Goal: Information Seeking & Learning: Learn about a topic

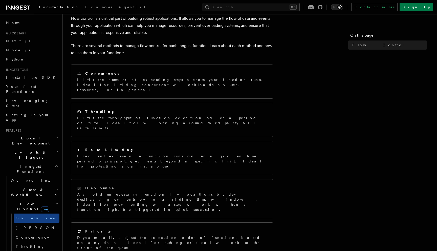
scroll to position [32, 0]
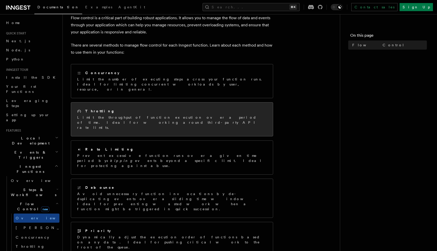
click at [177, 117] on div "Throttling Limit the throughput of function execution over a period of time. Id…" at bounding box center [172, 119] width 202 height 34
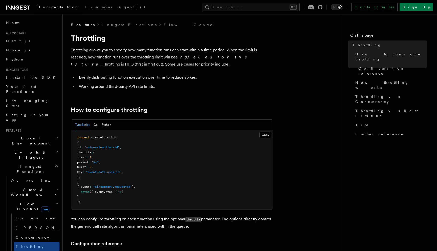
click at [124, 54] on p "Throttling allows you to specify how many function runs can start within a time…" at bounding box center [172, 57] width 202 height 21
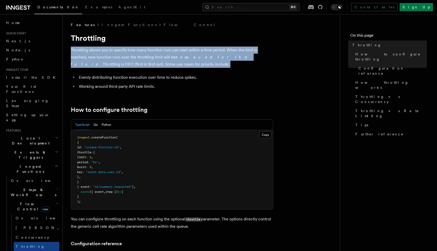
drag, startPoint x: 124, startPoint y: 54, endPoint x: 144, endPoint y: 56, distance: 19.6
click at [144, 56] on p "Throttling allows you to specify how many function runs can start within a time…" at bounding box center [172, 57] width 202 height 21
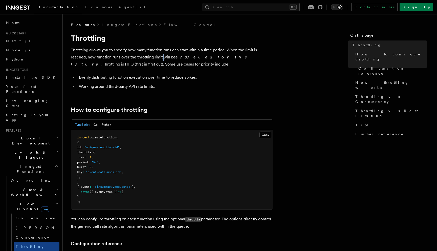
click at [144, 56] on p "Throttling allows you to specify how many function runs can start within a time…" at bounding box center [172, 57] width 202 height 21
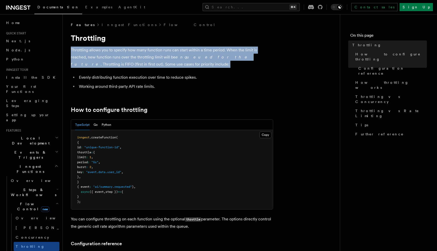
click at [144, 56] on p "Throttling allows you to specify how many function runs can start within a time…" at bounding box center [172, 57] width 202 height 21
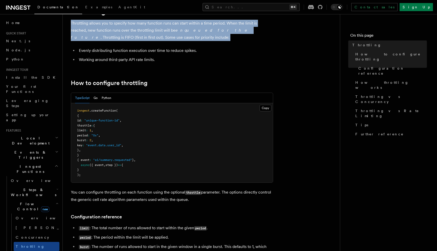
scroll to position [31, 0]
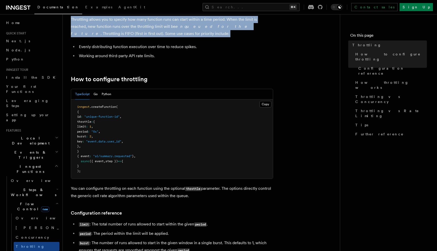
click at [31, 251] on span "Rate limiting" at bounding box center [37, 256] width 43 height 4
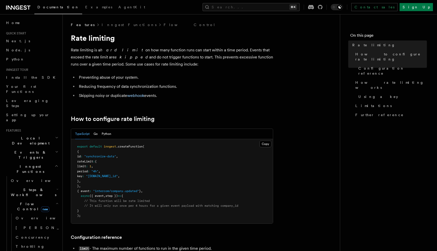
click at [161, 61] on p "Rate limiting is a hard limit on how many function runs can start within a time…" at bounding box center [172, 57] width 202 height 21
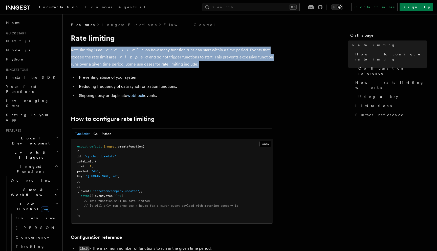
drag, startPoint x: 161, startPoint y: 61, endPoint x: 163, endPoint y: 53, distance: 8.4
click at [163, 53] on p "Rate limiting is a hard limit on how many function runs can start within a time…" at bounding box center [172, 57] width 202 height 21
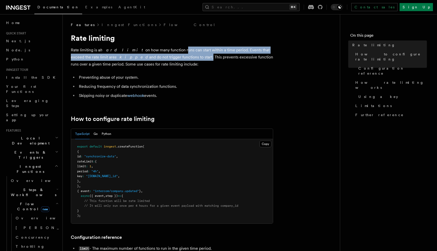
drag, startPoint x: 163, startPoint y: 53, endPoint x: 157, endPoint y: 60, distance: 9.9
click at [157, 60] on p "Rate limiting is a hard limit on how many function runs can start within a time…" at bounding box center [172, 57] width 202 height 21
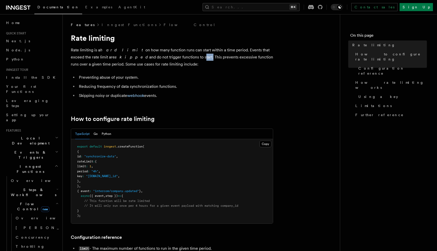
click at [157, 60] on p "Rate limiting is a hard limit on how many function runs can start within a time…" at bounding box center [172, 57] width 202 height 21
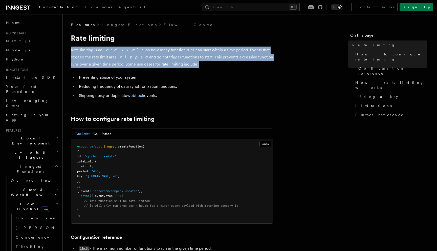
click at [157, 60] on p "Rate limiting is a hard limit on how many function runs can start within a time…" at bounding box center [172, 57] width 202 height 21
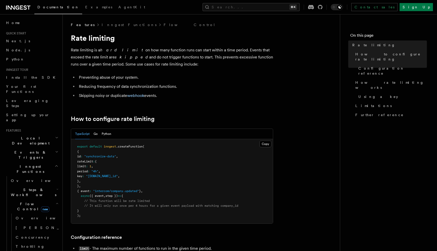
click at [146, 76] on li "Preventing abuse of your system." at bounding box center [175, 77] width 196 height 7
click at [163, 85] on li "Reducing frequency of data synchronization functions." at bounding box center [175, 86] width 196 height 7
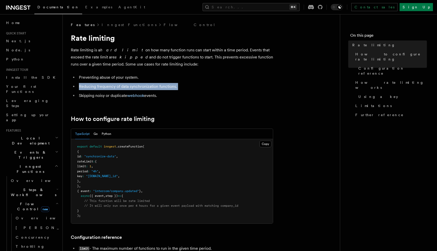
click at [163, 85] on li "Reducing frequency of data synchronization functions." at bounding box center [175, 86] width 196 height 7
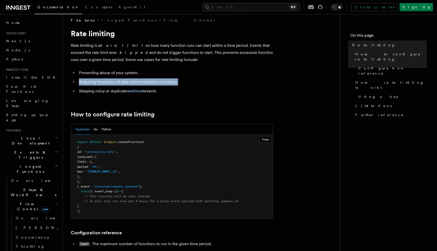
scroll to position [6, 0]
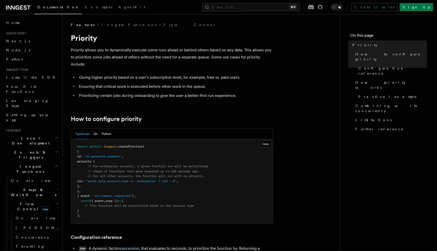
click at [127, 59] on p "Priority allows you to dynamically execute some runs ahead or behind others bas…" at bounding box center [172, 57] width 202 height 21
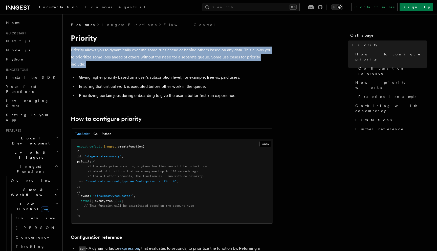
drag, startPoint x: 127, startPoint y: 59, endPoint x: 147, endPoint y: 58, distance: 19.7
click at [147, 58] on p "Priority allows you to dynamically execute some runs ahead or behind others bas…" at bounding box center [172, 57] width 202 height 21
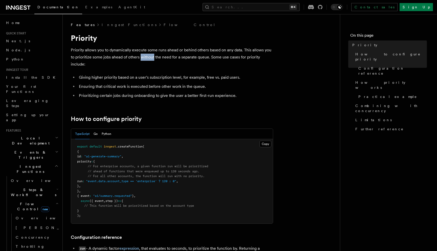
click at [147, 58] on p "Priority allows you to dynamically execute some runs ahead or behind others bas…" at bounding box center [172, 57] width 202 height 21
click at [178, 87] on li "Ensuring that critical work is executed before other work in the queue." at bounding box center [175, 86] width 196 height 7
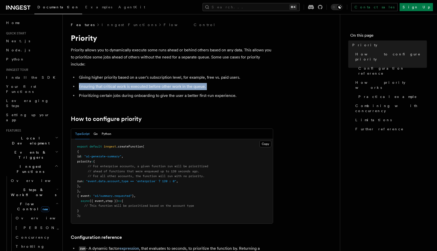
click at [178, 87] on li "Ensuring that critical work is executed before other work in the queue." at bounding box center [175, 86] width 196 height 7
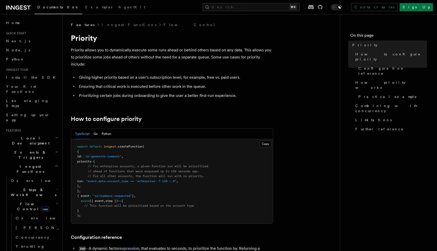
click at [137, 86] on li "Ensuring that critical work is executed before other work in the queue." at bounding box center [175, 86] width 196 height 7
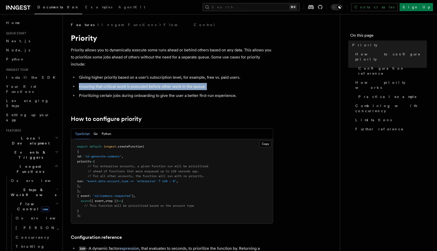
click at [137, 86] on li "Ensuring that critical work is executed before other work in the queue." at bounding box center [175, 86] width 196 height 7
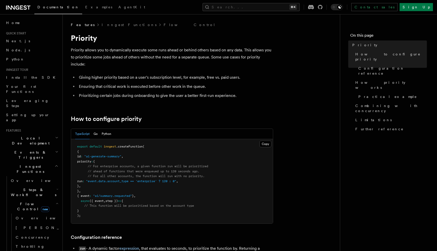
click at [156, 95] on li "Prioritizing certain jobs during onboarding to give the user a better first-run…" at bounding box center [175, 95] width 196 height 7
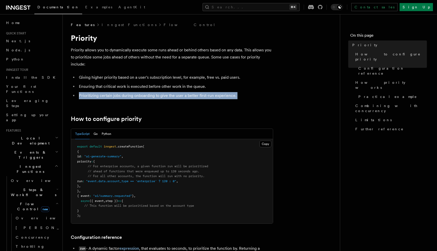
click at [156, 95] on li "Prioritizing certain jobs during onboarding to give the user a better first-run…" at bounding box center [175, 95] width 196 height 7
click at [54, 251] on link "Rate limiting" at bounding box center [37, 255] width 46 height 9
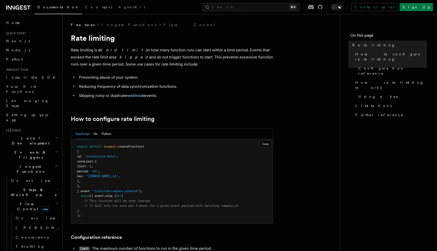
click at [156, 74] on li "Preventing abuse of your system." at bounding box center [175, 77] width 196 height 7
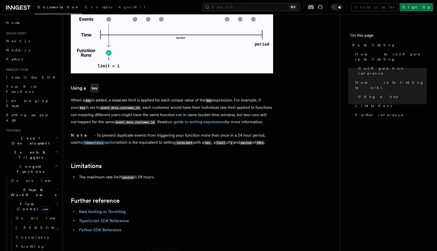
scroll to position [720, 0]
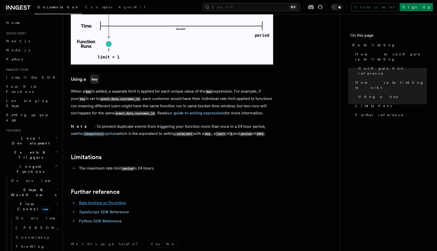
click at [97, 200] on link "Rate limiting vs Throttling" at bounding box center [102, 202] width 47 height 5
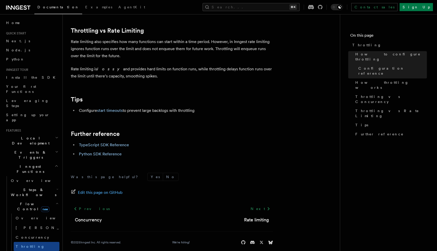
scroll to position [542, 0]
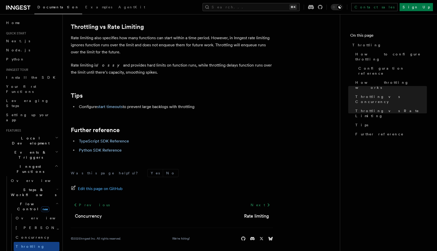
click at [115, 48] on p "Rate limiting also specifies how many functions can start within a time period.…" at bounding box center [172, 44] width 202 height 21
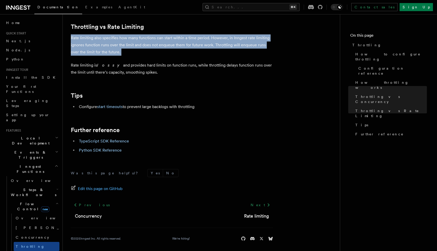
drag, startPoint x: 115, startPoint y: 48, endPoint x: 146, endPoint y: 52, distance: 31.7
click at [146, 53] on p "Rate limiting also specifies how many functions can start within a time period.…" at bounding box center [172, 44] width 202 height 21
click at [146, 52] on p "Rate limiting also specifies how many functions can start within a time period.…" at bounding box center [172, 44] width 202 height 21
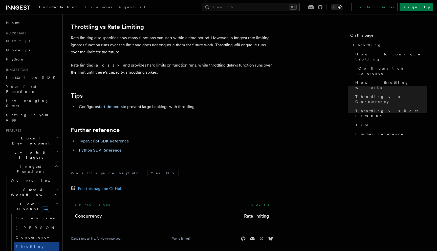
click at [146, 52] on p "Rate limiting also specifies how many functions can start within a time period.…" at bounding box center [172, 44] width 202 height 21
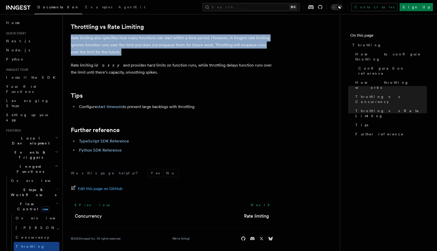
click at [145, 52] on p "Rate limiting also specifies how many functions can start within a time period.…" at bounding box center [172, 44] width 202 height 21
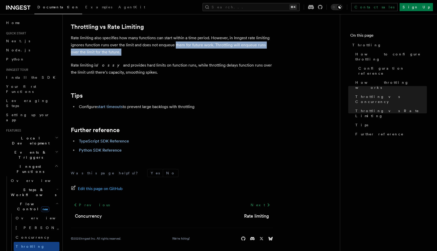
drag, startPoint x: 145, startPoint y: 52, endPoint x: 174, endPoint y: 49, distance: 29.6
click at [175, 49] on p "Rate limiting also specifies how many functions can start within a time period.…" at bounding box center [172, 44] width 202 height 21
click at [175, 47] on p "Rate limiting also specifies how many functions can start within a time period.…" at bounding box center [172, 44] width 202 height 21
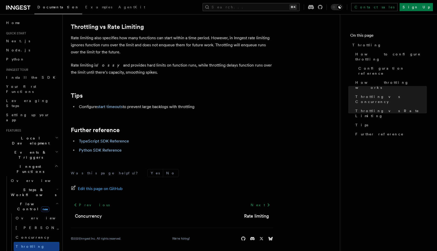
click at [143, 44] on p "Rate limiting also specifies how many functions can start within a time period.…" at bounding box center [172, 44] width 202 height 21
drag, startPoint x: 143, startPoint y: 44, endPoint x: 184, endPoint y: 49, distance: 41.0
click at [184, 49] on p "Rate limiting also specifies how many functions can start within a time period.…" at bounding box center [172, 44] width 202 height 21
click at [218, 51] on p "Rate limiting also specifies how many functions can start within a time period.…" at bounding box center [172, 44] width 202 height 21
drag, startPoint x: 218, startPoint y: 51, endPoint x: 217, endPoint y: 47, distance: 3.7
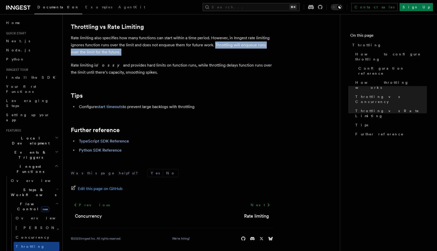
click at [217, 47] on p "Rate limiting also specifies how many functions can start within a time period.…" at bounding box center [172, 44] width 202 height 21
drag, startPoint x: 217, startPoint y: 47, endPoint x: 219, endPoint y: 50, distance: 3.9
click at [219, 50] on p "Rate limiting also specifies how many functions can start within a time period.…" at bounding box center [172, 44] width 202 height 21
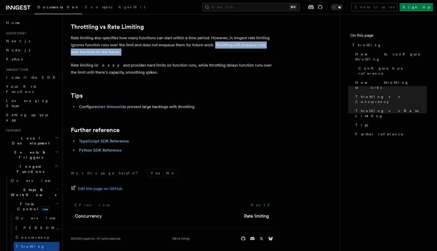
drag, startPoint x: 219, startPoint y: 50, endPoint x: 219, endPoint y: 47, distance: 3.5
click at [219, 47] on p "Rate limiting also specifies how many functions can start within a time period.…" at bounding box center [172, 44] width 202 height 21
click at [137, 68] on p "Rate limiting is lossy and provides hard limits on function runs, while throttl…" at bounding box center [172, 69] width 202 height 14
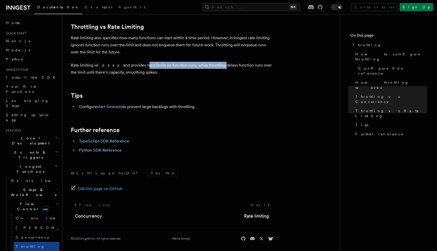
drag, startPoint x: 137, startPoint y: 68, endPoint x: 192, endPoint y: 68, distance: 54.1
click at [193, 68] on p "Rate limiting is lossy and provides hard limits on function runs, while throttl…" at bounding box center [172, 69] width 202 height 14
click at [192, 68] on p "Rate limiting is lossy and provides hard limits on function runs, while throttl…" at bounding box center [172, 69] width 202 height 14
drag, startPoint x: 192, startPoint y: 68, endPoint x: 176, endPoint y: 66, distance: 15.5
click at [176, 66] on p "Rate limiting is lossy and provides hard limits on function runs, while throttl…" at bounding box center [172, 69] width 202 height 14
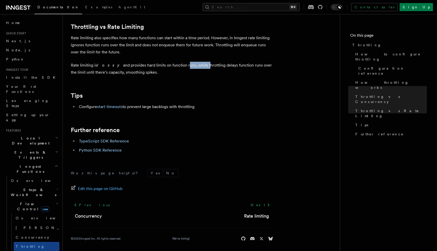
click at [176, 66] on p "Rate limiting is lossy and provides hard limits on function runs, while throttl…" at bounding box center [172, 69] width 202 height 14
drag, startPoint x: 176, startPoint y: 66, endPoint x: 193, endPoint y: 68, distance: 17.0
click at [194, 68] on p "Rate limiting is lossy and provides hard limits on function runs, while throttl…" at bounding box center [172, 69] width 202 height 14
click at [193, 68] on p "Rate limiting is lossy and provides hard limits on function runs, while throttl…" at bounding box center [172, 69] width 202 height 14
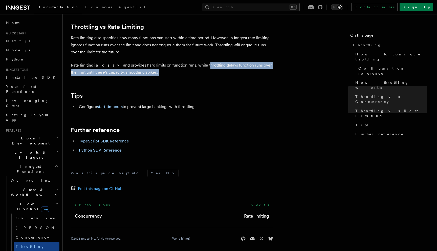
drag, startPoint x: 193, startPoint y: 68, endPoint x: 194, endPoint y: 72, distance: 4.3
click at [194, 72] on p "Rate limiting is lossy and provides hard limits on function runs, while throttl…" at bounding box center [172, 69] width 202 height 14
click at [363, 120] on link "Tips" at bounding box center [390, 124] width 74 height 9
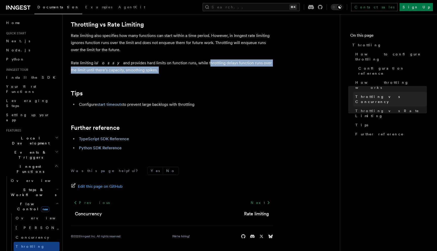
click at [369, 92] on link "Throttling vs Concurrency" at bounding box center [390, 99] width 74 height 14
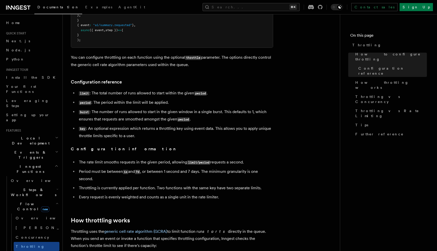
scroll to position [161, 0]
click at [143, 97] on li "limit : The total number of runs allowed to start within the given period ." at bounding box center [175, 93] width 196 height 7
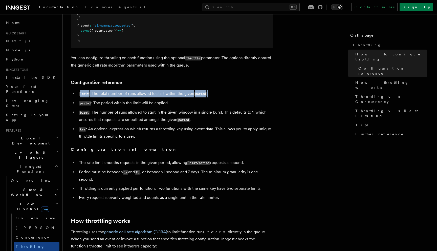
click at [143, 97] on li "limit : The total number of runs allowed to start within the given period ." at bounding box center [175, 93] width 196 height 7
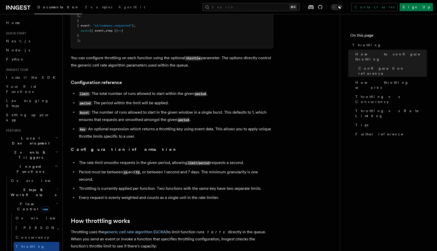
click at [142, 108] on ul "limit : The total number of runs allowed to start within the given period . per…" at bounding box center [172, 115] width 202 height 50
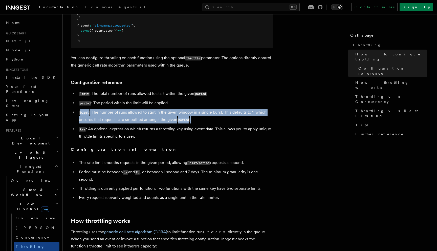
click at [142, 108] on ul "limit : The total number of runs allowed to start within the given period . per…" at bounding box center [172, 115] width 202 height 50
click at [147, 114] on li "burst : The number of runs allowed to start in the given window in a single bur…" at bounding box center [175, 116] width 196 height 15
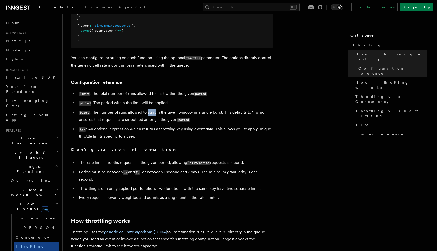
click at [147, 114] on li "burst : The number of runs allowed to start in the given window in a single bur…" at bounding box center [175, 116] width 196 height 15
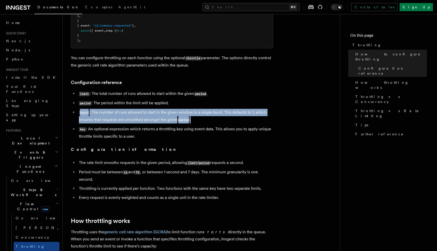
click at [147, 114] on li "burst : The number of runs allowed to start in the given window in a single bur…" at bounding box center [175, 116] width 196 height 15
click at [47, 251] on link "Rate limiting" at bounding box center [37, 255] width 46 height 9
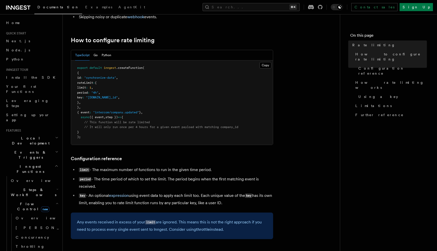
scroll to position [85, 0]
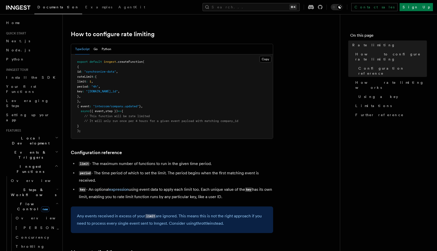
click at [120, 171] on li "period - The time period of which to set the limit. The period begins when the …" at bounding box center [175, 177] width 196 height 14
click at [122, 171] on li "period - The time period of which to set the limit. The period begins when the …" at bounding box center [175, 177] width 196 height 14
click at [145, 175] on li "period - The time period of which to set the limit. The period begins when the …" at bounding box center [175, 177] width 196 height 14
click at [142, 181] on li "period - The time period of which to set the limit. The period begins when the …" at bounding box center [175, 177] width 196 height 14
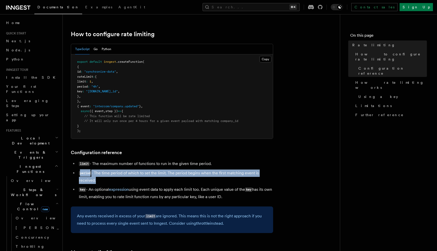
click at [142, 181] on li "period - The time period of which to set the limit. The period begins when the …" at bounding box center [175, 177] width 196 height 14
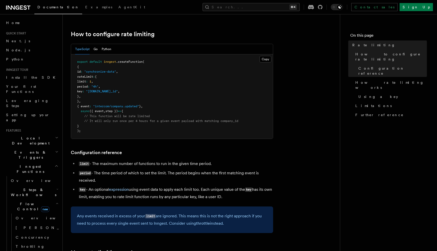
click at [166, 191] on li "key - An optional expression using event data to apply each limit too. Each uni…" at bounding box center [175, 193] width 196 height 14
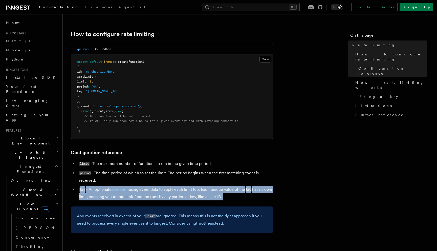
drag, startPoint x: 166, startPoint y: 191, endPoint x: 176, endPoint y: 196, distance: 11.3
click at [176, 196] on li "key - An optional expression using event data to apply each limit too. Each uni…" at bounding box center [175, 193] width 196 height 14
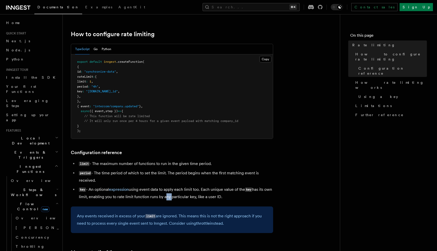
click at [176, 196] on li "key - An optional expression using event data to apply each limit too. Each uni…" at bounding box center [175, 193] width 196 height 14
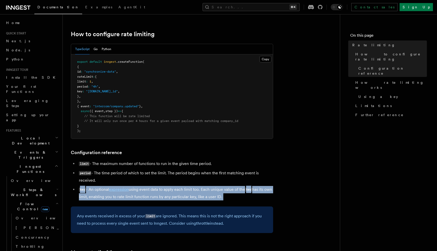
drag, startPoint x: 176, startPoint y: 196, endPoint x: 188, endPoint y: 198, distance: 11.8
click at [188, 198] on li "key - An optional expression using event data to apply each limit too. Each uni…" at bounding box center [175, 193] width 196 height 14
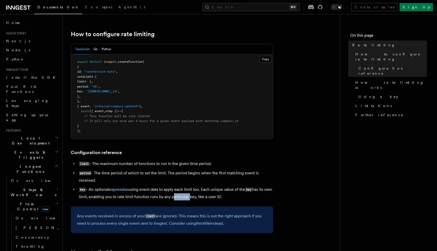
click at [188, 198] on li "key - An optional expression using event data to apply each limit too. Each uni…" at bounding box center [175, 193] width 196 height 14
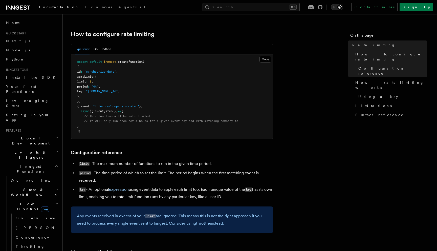
click at [183, 196] on li "key - An optional expression using event data to apply each limit too. Each uni…" at bounding box center [175, 193] width 196 height 14
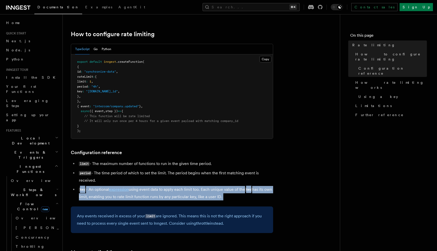
click at [183, 196] on li "key - An optional expression using event data to apply each limit too. Each uni…" at bounding box center [175, 193] width 196 height 14
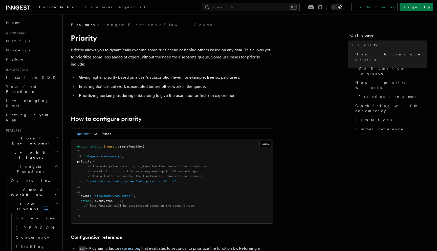
click at [144, 92] on li "Prioritizing certain jobs during onboarding to give the user a better first-run…" at bounding box center [175, 95] width 196 height 7
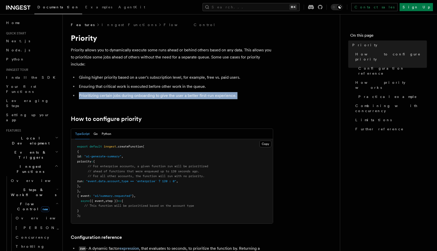
click at [144, 92] on li "Prioritizing certain jobs during onboarding to give the user a better first-run…" at bounding box center [175, 95] width 196 height 7
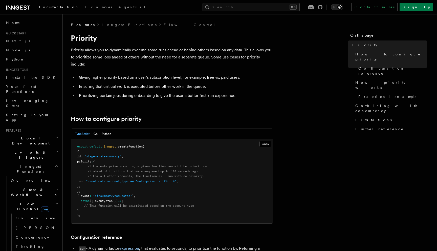
click at [149, 80] on li "Giving higher priority based on a user's subscription level, for example, free …" at bounding box center [175, 77] width 196 height 7
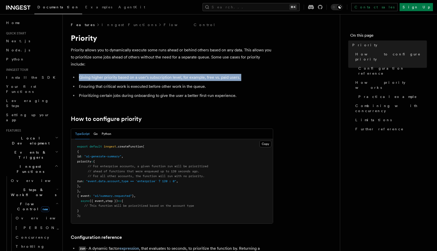
click at [149, 80] on li "Giving higher priority based on a user's subscription level, for example, free …" at bounding box center [175, 77] width 196 height 7
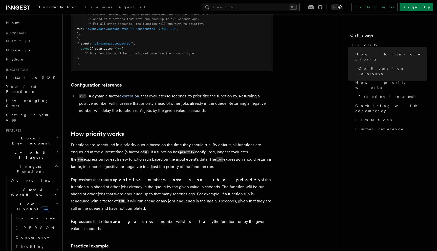
scroll to position [159, 0]
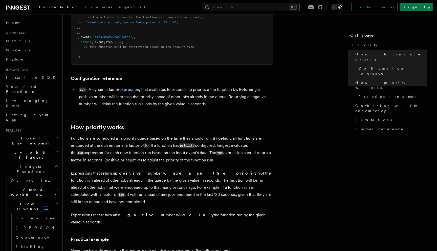
click at [114, 148] on p "Functions are scheduled in a priority queue based on the time they should run. …" at bounding box center [172, 149] width 202 height 29
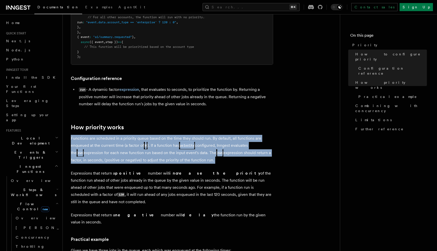
click at [114, 148] on p "Functions are scheduled in a priority queue based on the time they should run. …" at bounding box center [172, 149] width 202 height 29
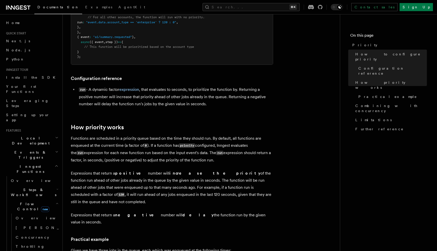
click at [171, 98] on li "run - A dynamic factor expression , that evaluates to seconds, to prioritize th…" at bounding box center [175, 97] width 196 height 22
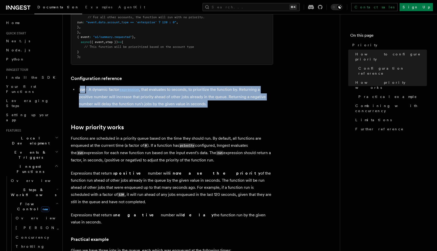
click at [171, 98] on li "run - A dynamic factor expression , that evaluates to seconds, to prioritize th…" at bounding box center [175, 97] width 196 height 22
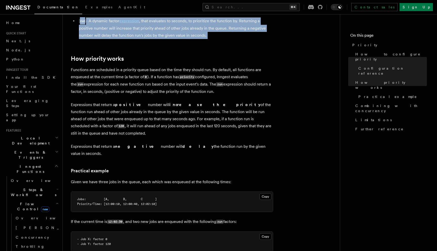
scroll to position [227, 0]
click at [36, 233] on link "Concurrency" at bounding box center [37, 237] width 46 height 9
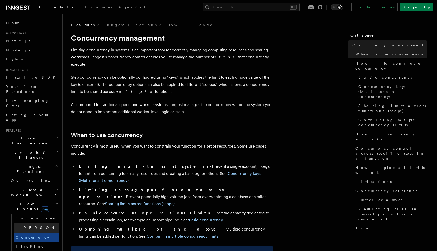
click at [37, 223] on link "Singleton new" at bounding box center [37, 228] width 46 height 10
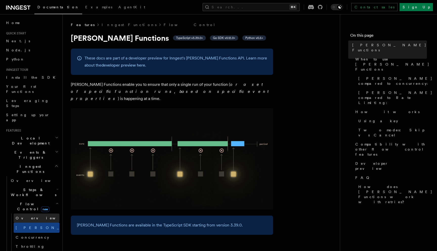
click at [31, 214] on link "Overview" at bounding box center [37, 218] width 46 height 9
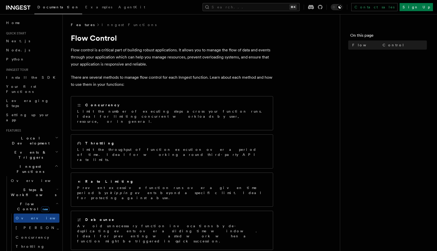
click at [128, 61] on p "Flow control is a critical part of building robust applications. It allows you …" at bounding box center [172, 57] width 202 height 21
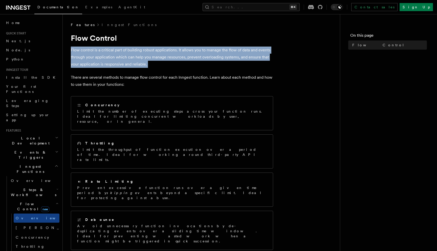
click at [128, 61] on p "Flow control is a critical part of building robust applications. It allows you …" at bounding box center [172, 57] width 202 height 21
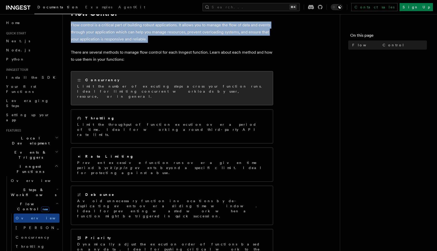
scroll to position [29, 0]
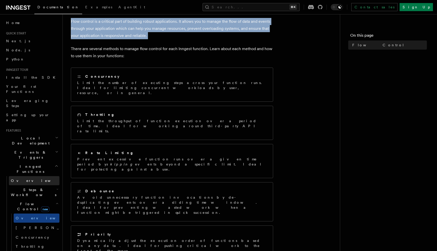
click at [28, 176] on link "Overview" at bounding box center [34, 180] width 51 height 9
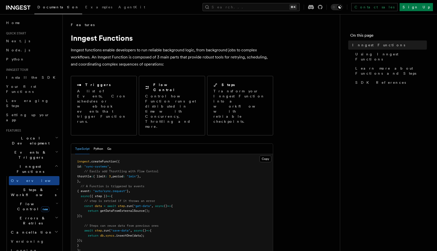
click at [25, 201] on span "Flow Control new" at bounding box center [32, 206] width 47 height 10
click at [27, 216] on span "Overview" at bounding box center [42, 218] width 52 height 4
